Goal: Information Seeking & Learning: Check status

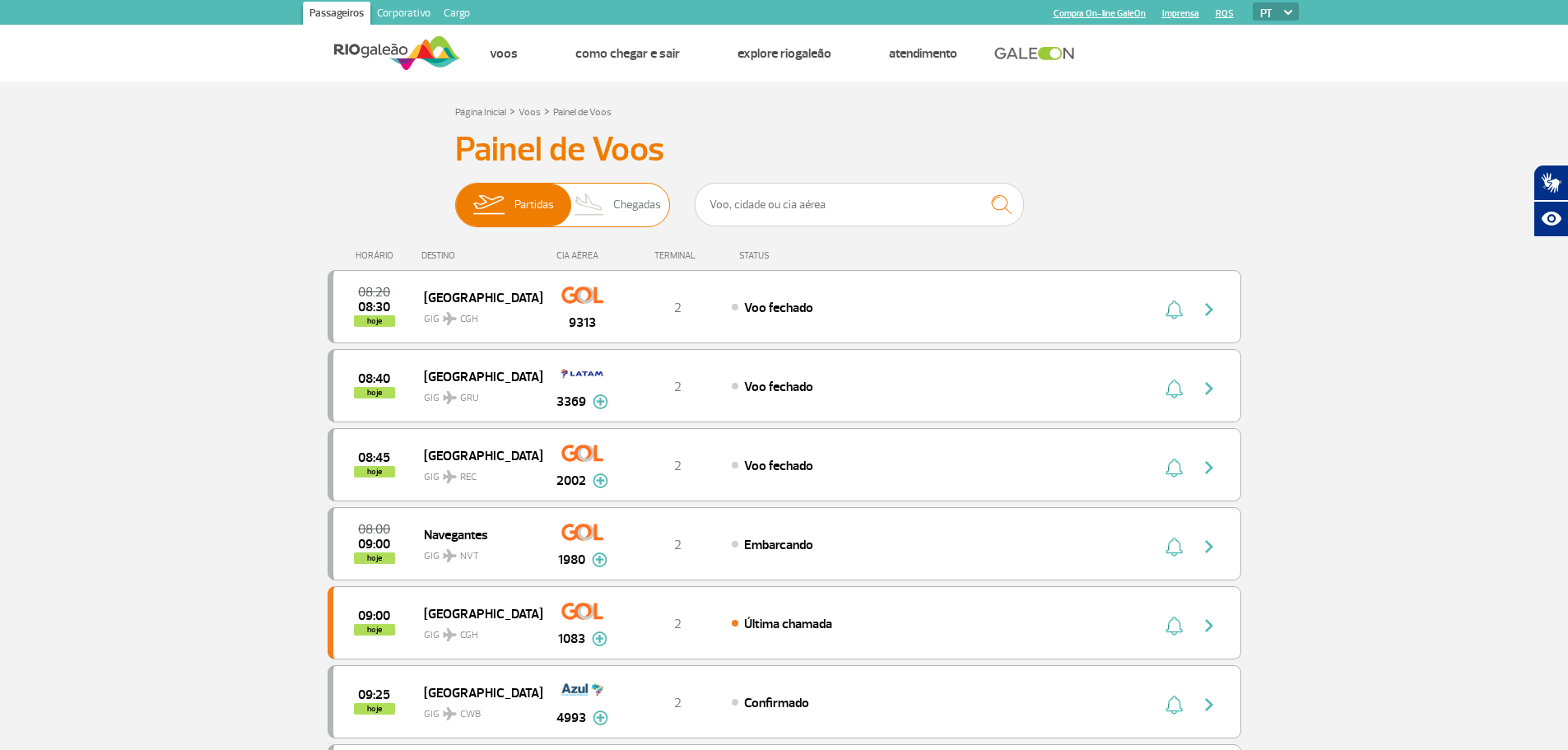
click at [627, 196] on span "Chegadas" at bounding box center [637, 204] width 48 height 43
click at [455, 197] on input "Partidas Chegadas" at bounding box center [455, 197] width 0 height 0
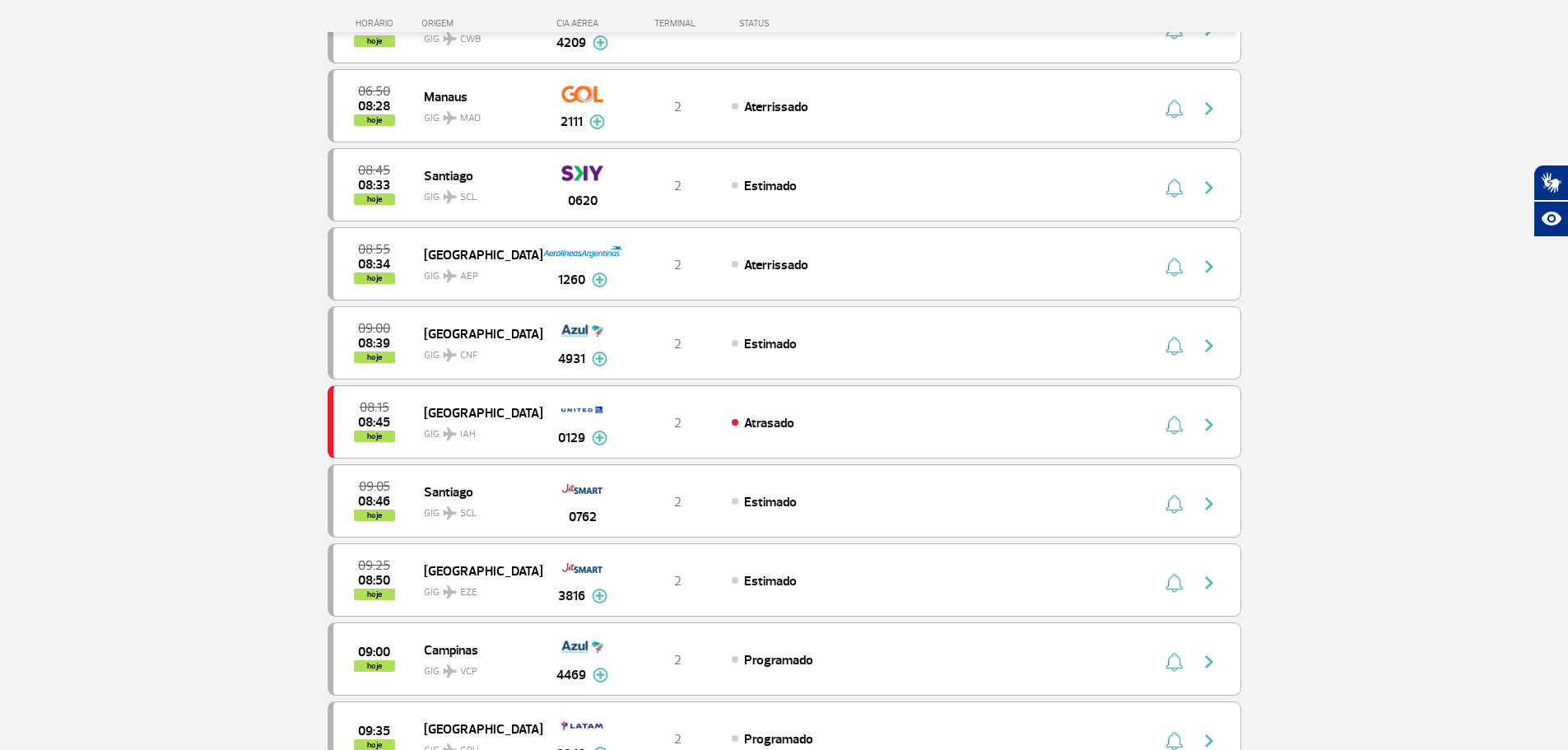
scroll to position [412, 0]
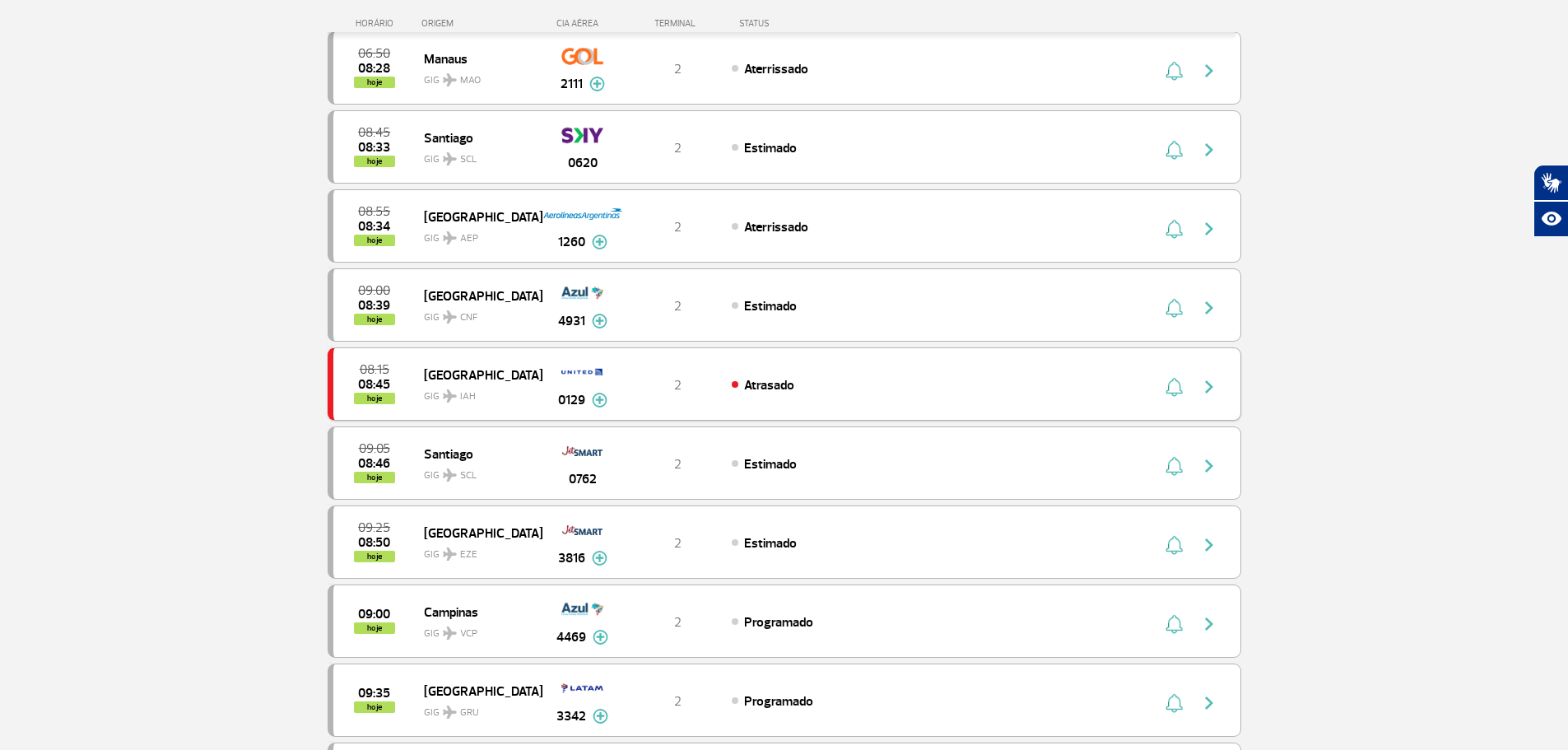
click at [1207, 385] on img "button" at bounding box center [1209, 387] width 20 height 20
click at [1052, 378] on div "Atrasado" at bounding box center [913, 384] width 363 height 18
click at [833, 386] on div "Atrasado" at bounding box center [913, 384] width 363 height 18
click at [1210, 383] on img "button" at bounding box center [1209, 387] width 20 height 20
click at [699, 394] on div "08:15 08:45 hoje Houston GIG IAH 0129 2 Atrasado Parcerias: ANA-All Nippon Airw…" at bounding box center [784, 384] width 914 height 74
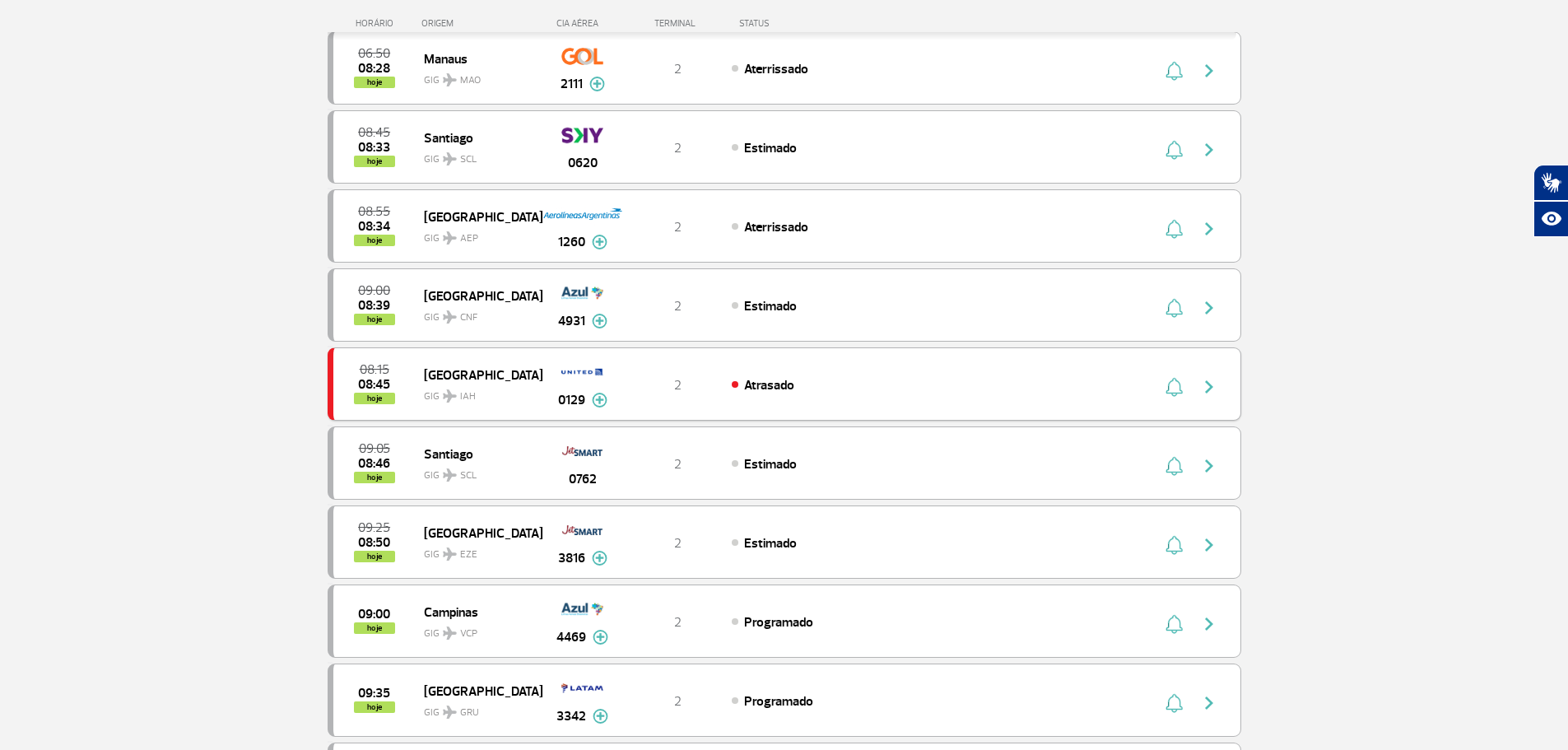
click at [1167, 388] on img "button" at bounding box center [1174, 387] width 18 height 20
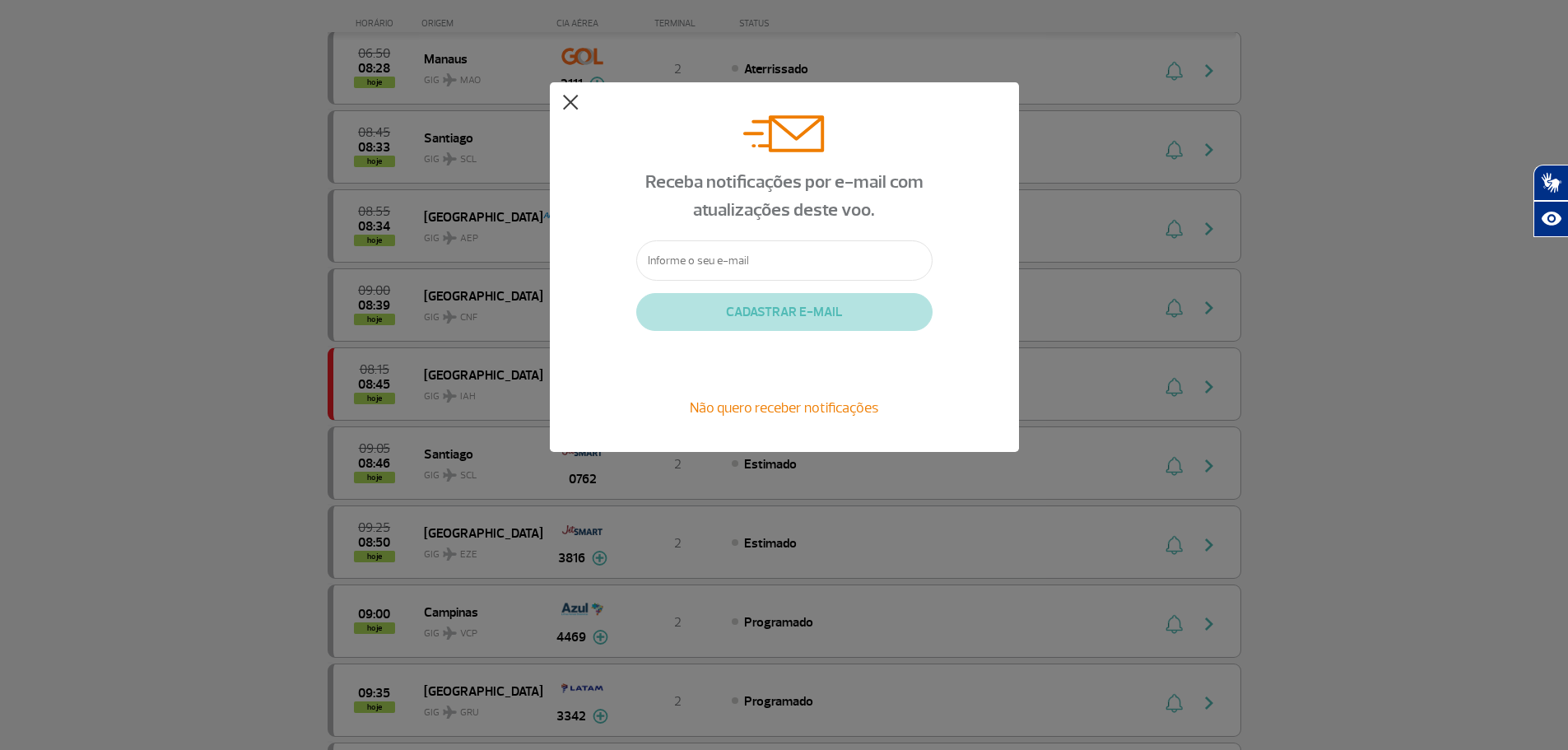
click at [572, 96] on button at bounding box center [571, 103] width 17 height 17
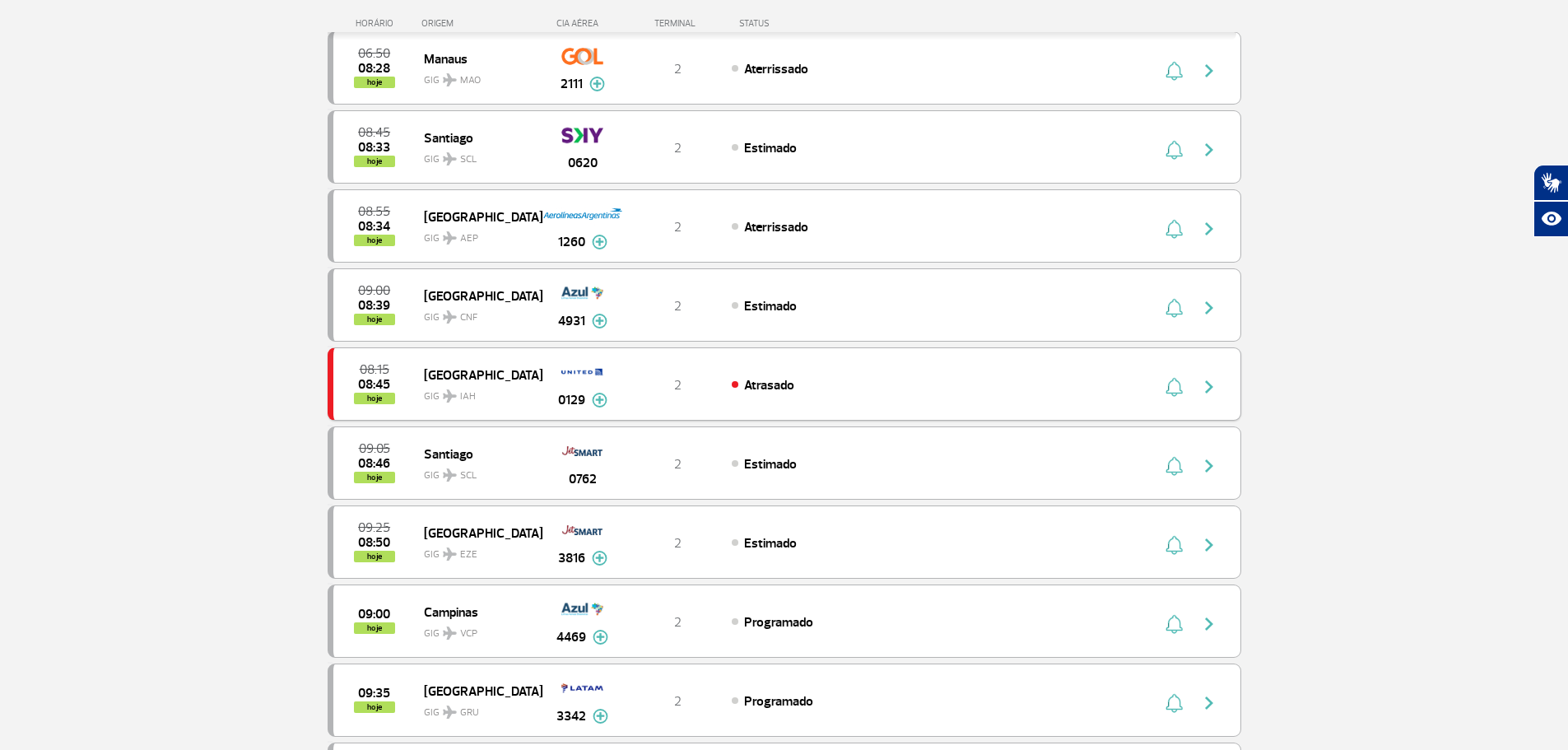
click at [1210, 381] on img "button" at bounding box center [1209, 387] width 20 height 20
